Goal: Task Accomplishment & Management: Use online tool/utility

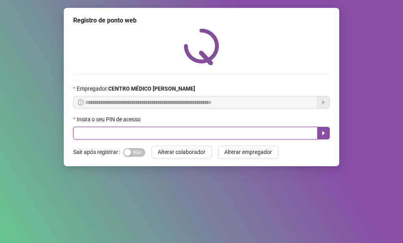
click at [157, 130] on input "text" at bounding box center [195, 133] width 244 height 13
type input "*****"
click at [325, 133] on icon "caret-right" at bounding box center [323, 133] width 6 height 6
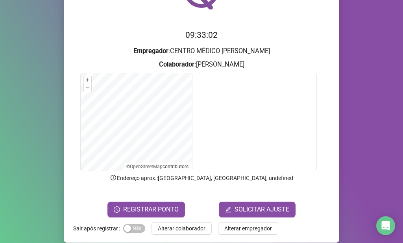
scroll to position [65, 0]
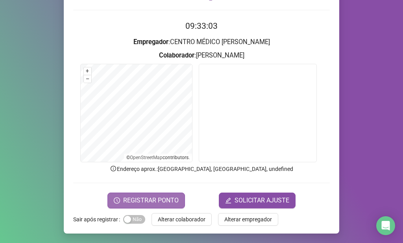
click at [141, 196] on span "REGISTRAR PONTO" at bounding box center [150, 200] width 55 height 9
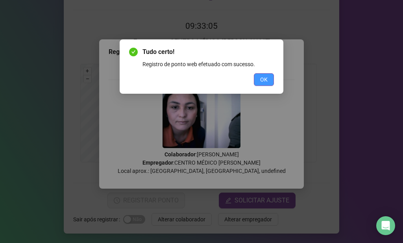
click at [263, 77] on span "OK" at bounding box center [263, 79] width 7 height 9
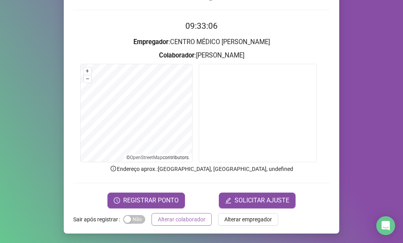
click at [197, 215] on span "Alterar colaborador" at bounding box center [182, 219] width 48 height 9
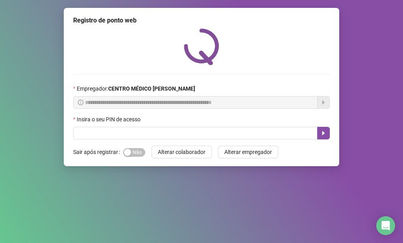
scroll to position [0, 0]
click at [317, 194] on div "**********" at bounding box center [201, 121] width 403 height 243
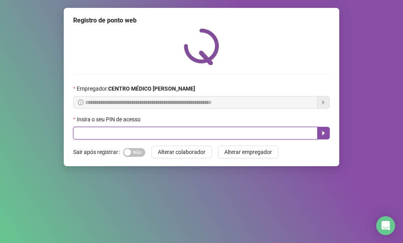
click at [288, 138] on input "text" at bounding box center [195, 133] width 244 height 13
type input "*****"
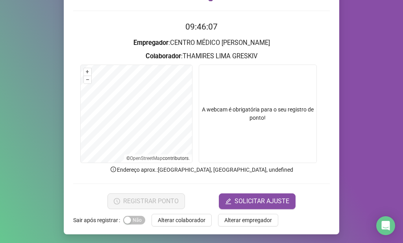
scroll to position [65, 0]
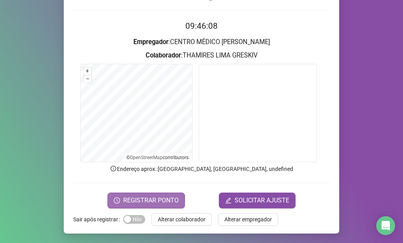
click at [156, 199] on span "REGISTRAR PONTO" at bounding box center [150, 200] width 55 height 9
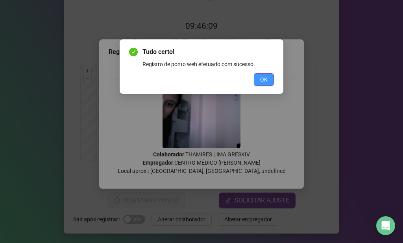
click at [266, 74] on button "OK" at bounding box center [264, 79] width 20 height 13
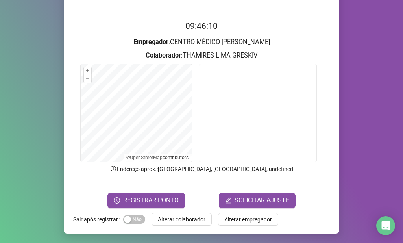
click at [177, 226] on div "Registro de ponto web 09:46:10 Empregador : CENTRO MÉDICO [PERSON_NAME] E [PERS…" at bounding box center [201, 88] width 275 height 290
click at [196, 213] on button "Alterar colaborador" at bounding box center [181, 219] width 60 height 13
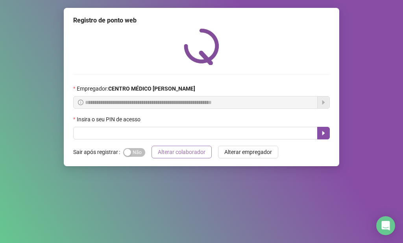
scroll to position [0, 0]
